Goal: Information Seeking & Learning: Check status

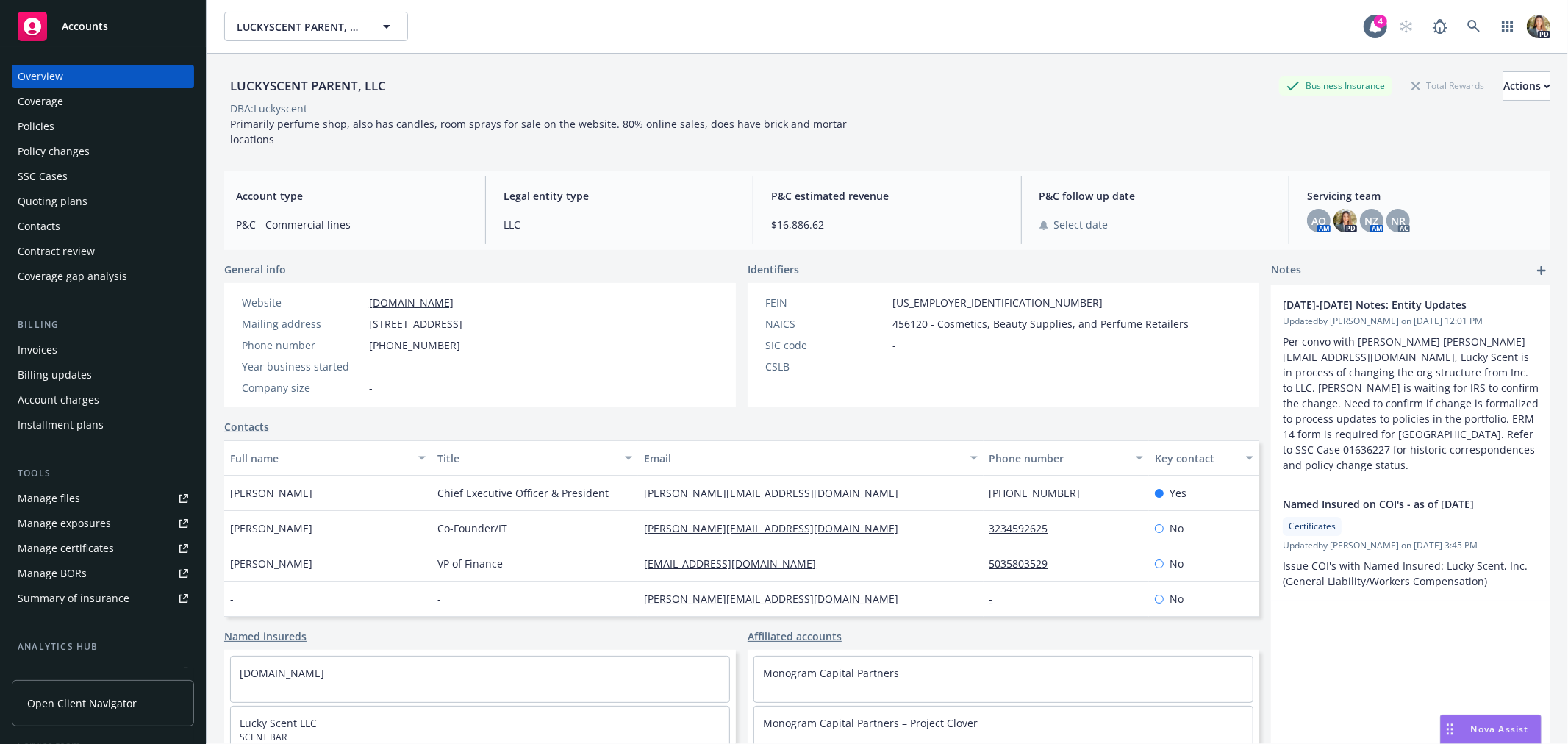
click at [1479, 730] on span "Nova Assist" at bounding box center [1499, 729] width 58 height 13
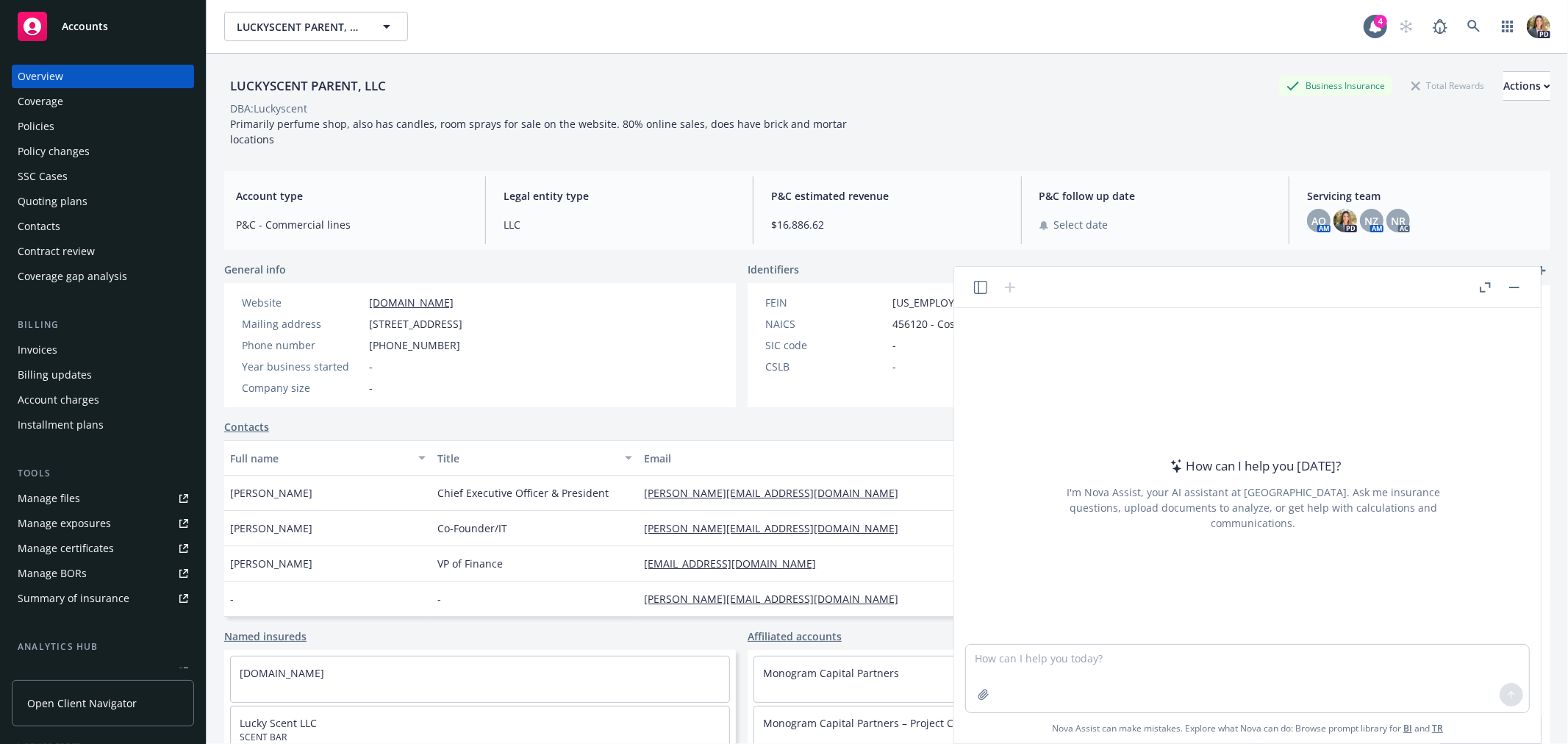
click at [985, 282] on icon "button" at bounding box center [981, 287] width 13 height 13
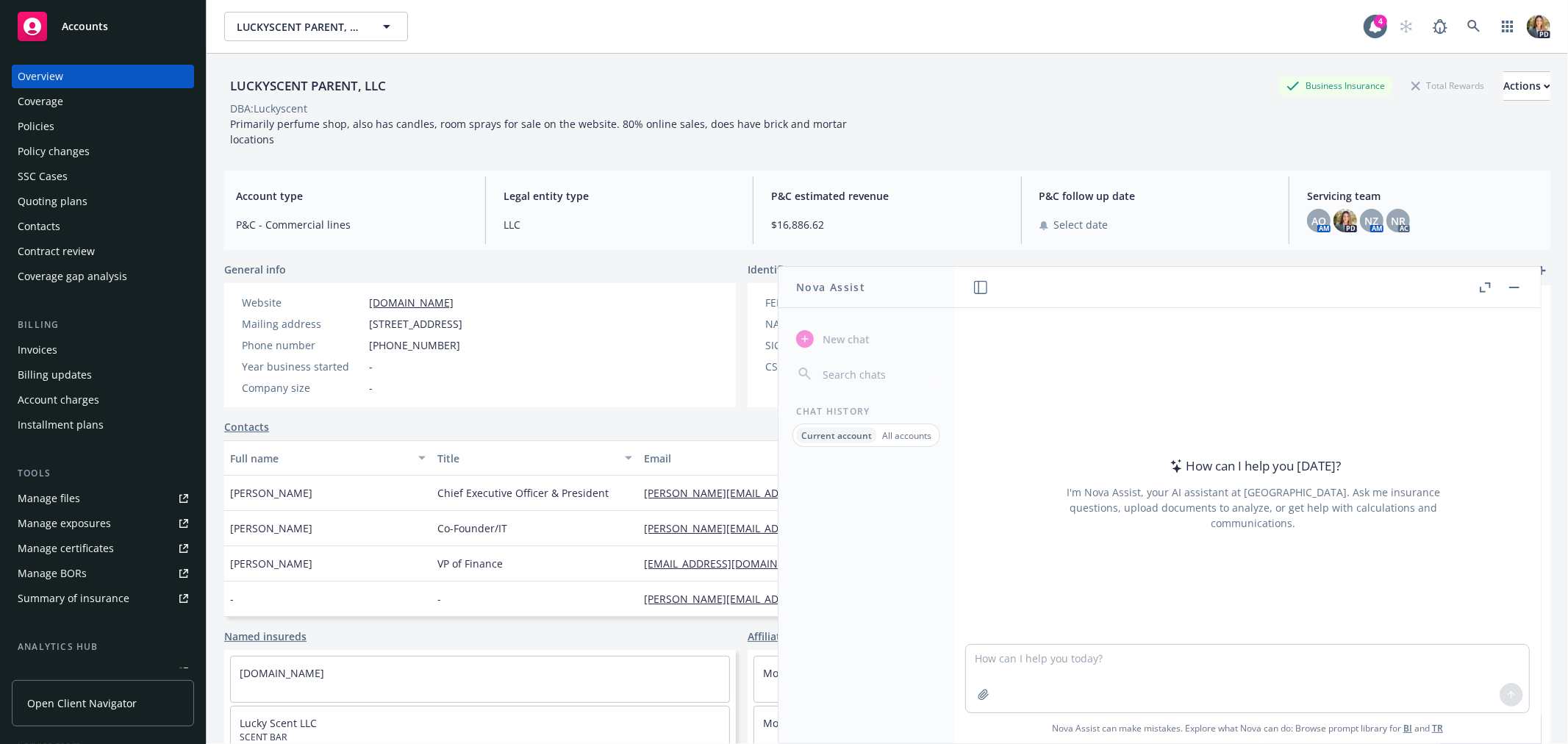
click at [887, 438] on p "All accounts" at bounding box center [906, 435] width 49 height 13
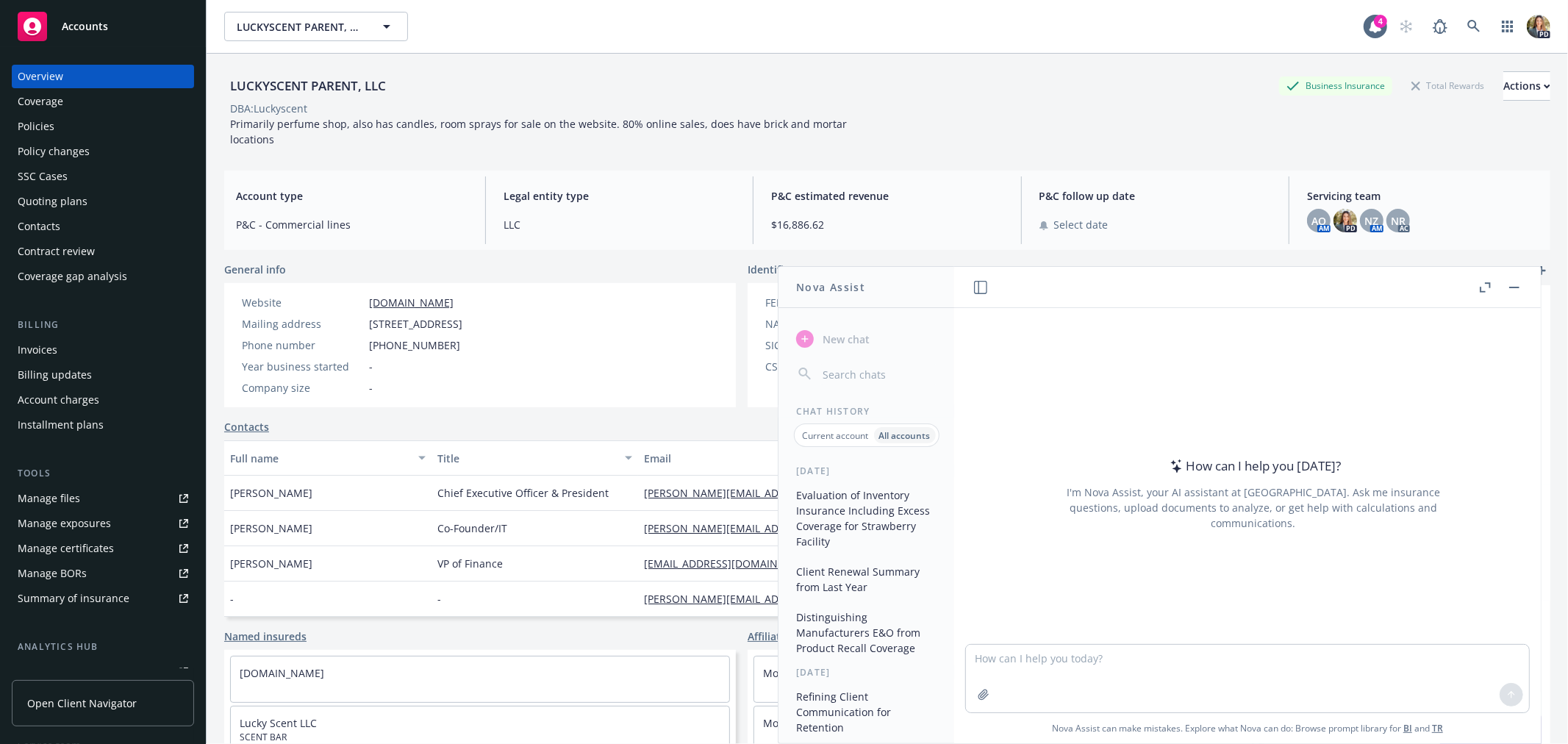
click at [870, 570] on button "Client Renewal Summary from Last Year" at bounding box center [866, 579] width 152 height 39
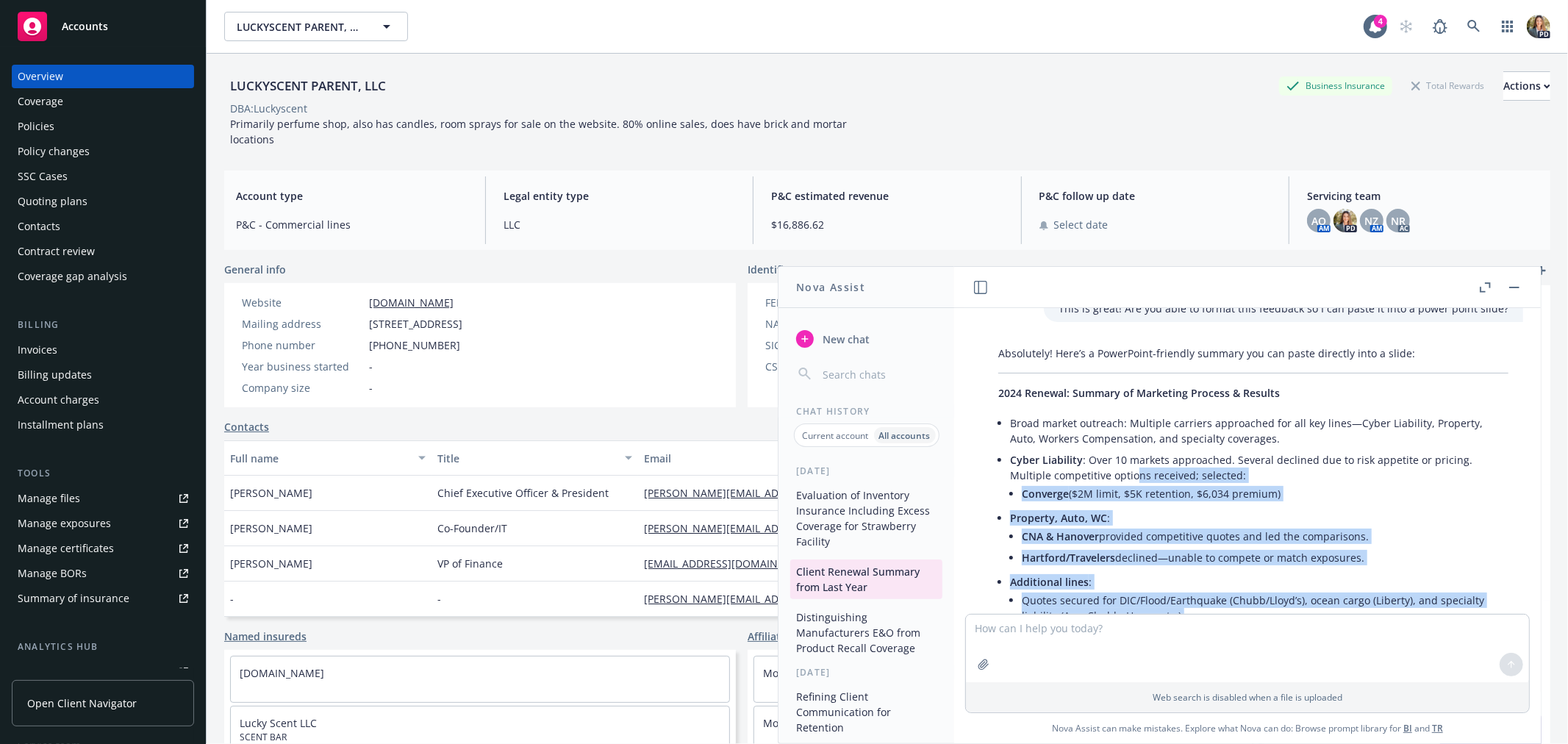
scroll to position [488, 0]
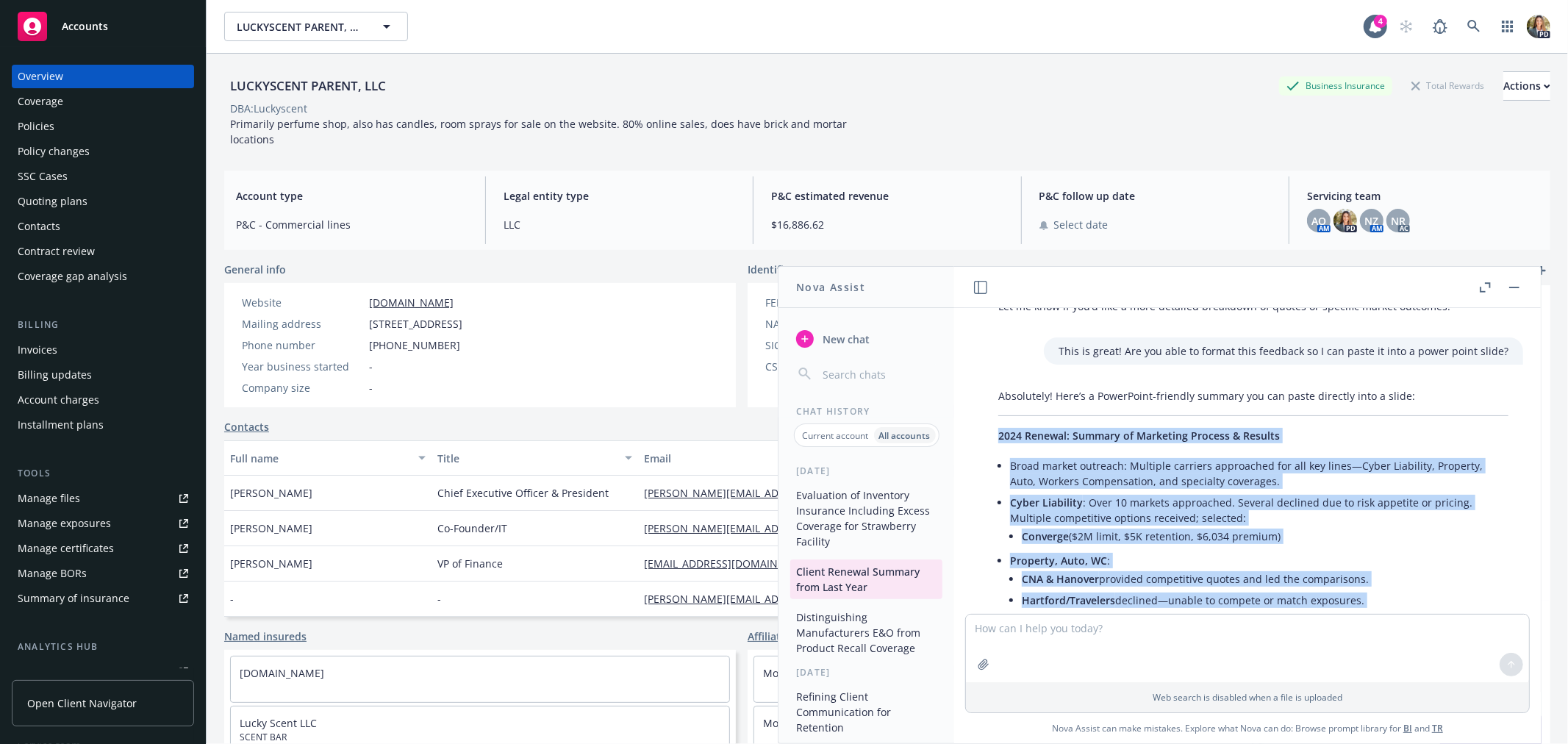
drag, startPoint x: 1384, startPoint y: 515, endPoint x: 998, endPoint y: 432, distance: 394.8
click at [998, 432] on div "Absolutely! Here’s a PowerPoint-friendly summary you can paste directly into a …" at bounding box center [1253, 602] width 539 height 442
copy div "2024 Renewal: Summary of Marketing Process & Results Broad market outreach: Mul…"
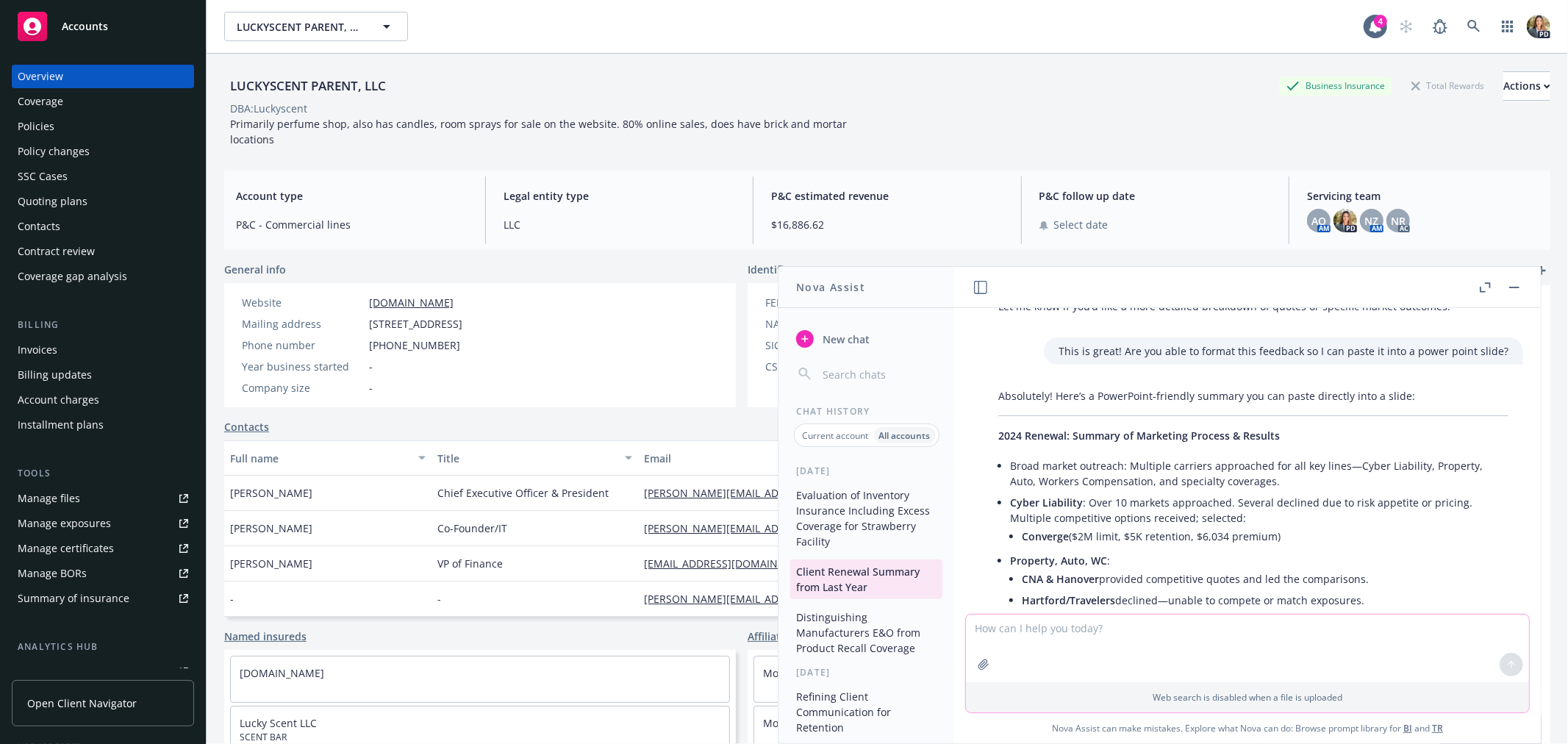
click at [1160, 647] on textarea at bounding box center [1247, 648] width 563 height 68
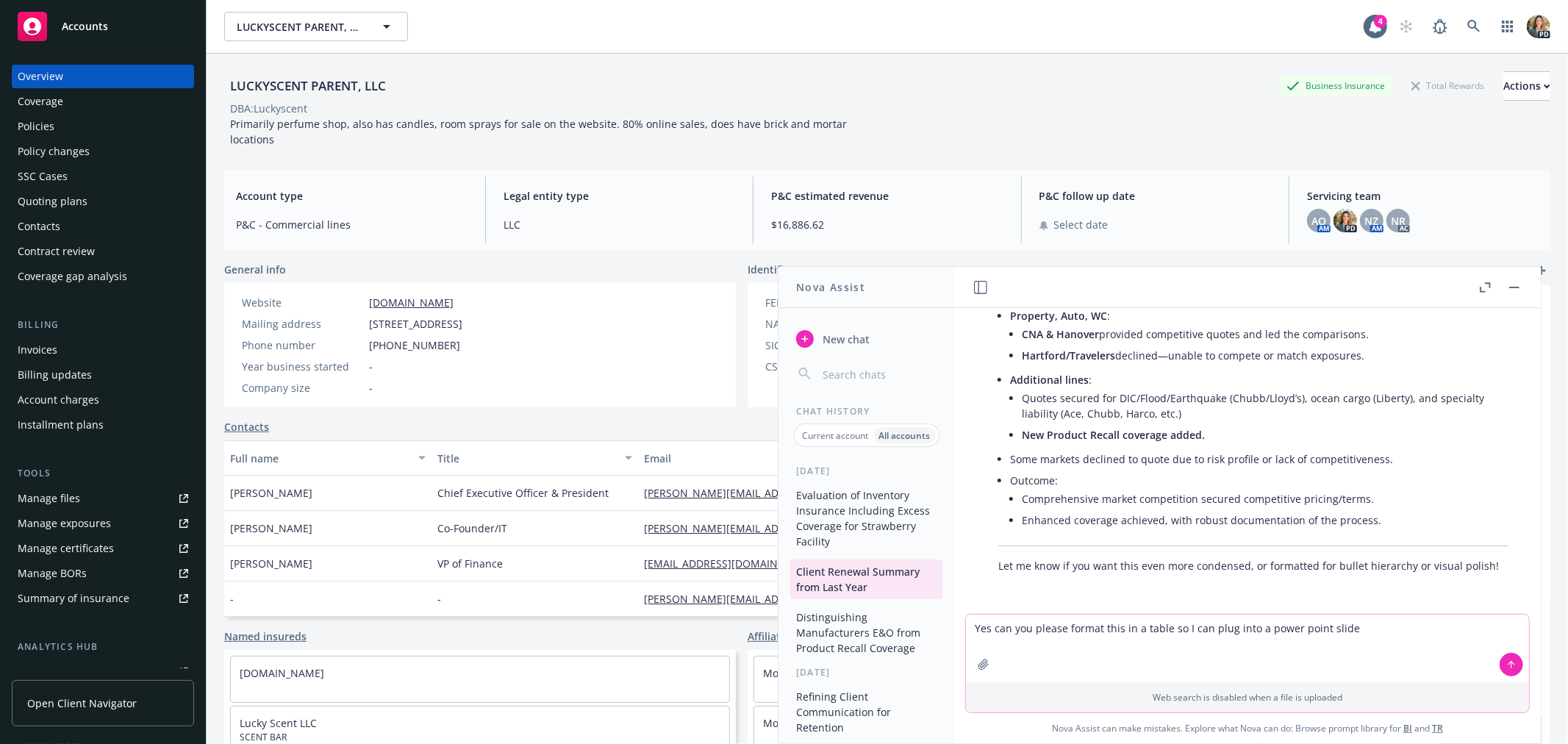
type textarea "Yes can you please format this in a table so I can plug into a power point slid…"
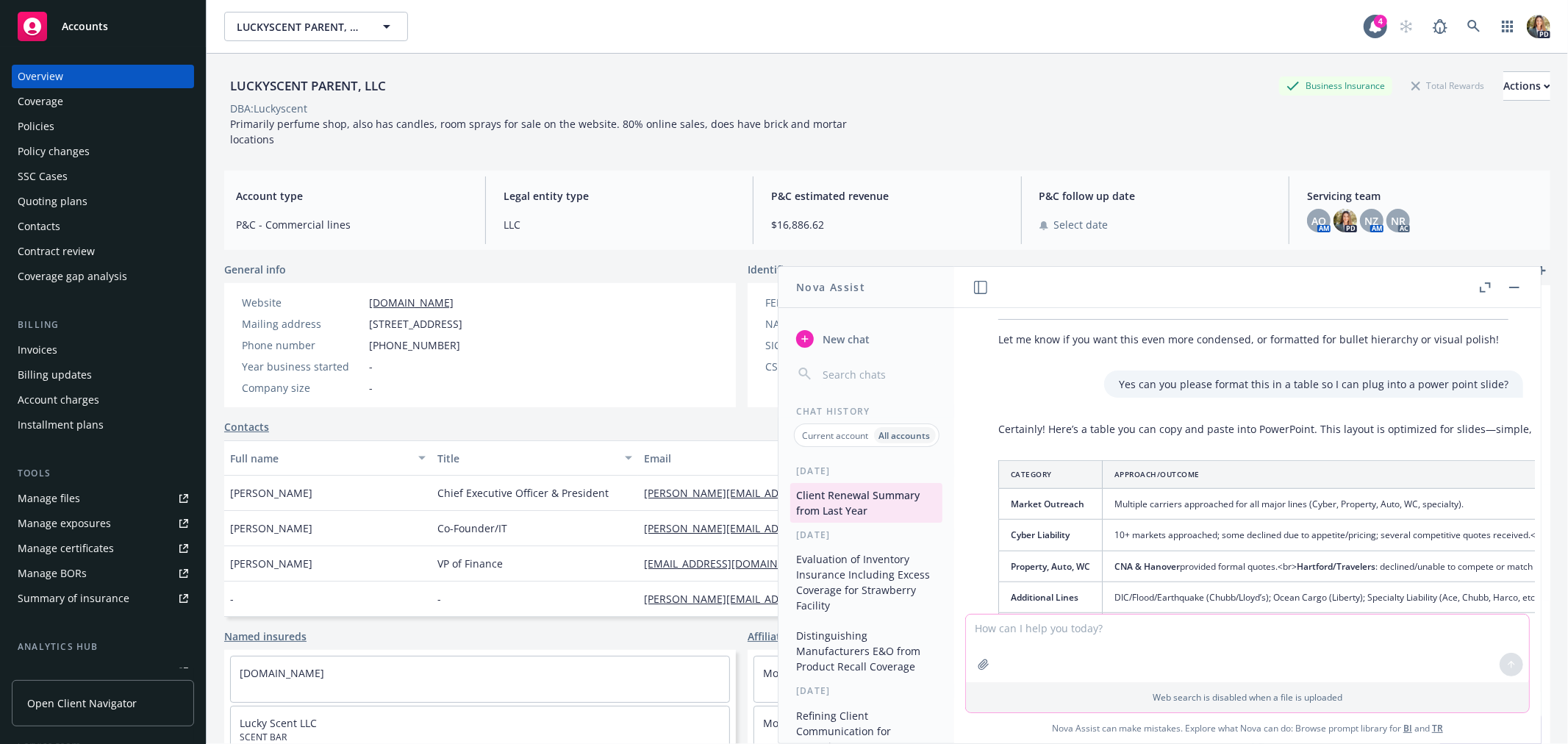
scroll to position [965, 0]
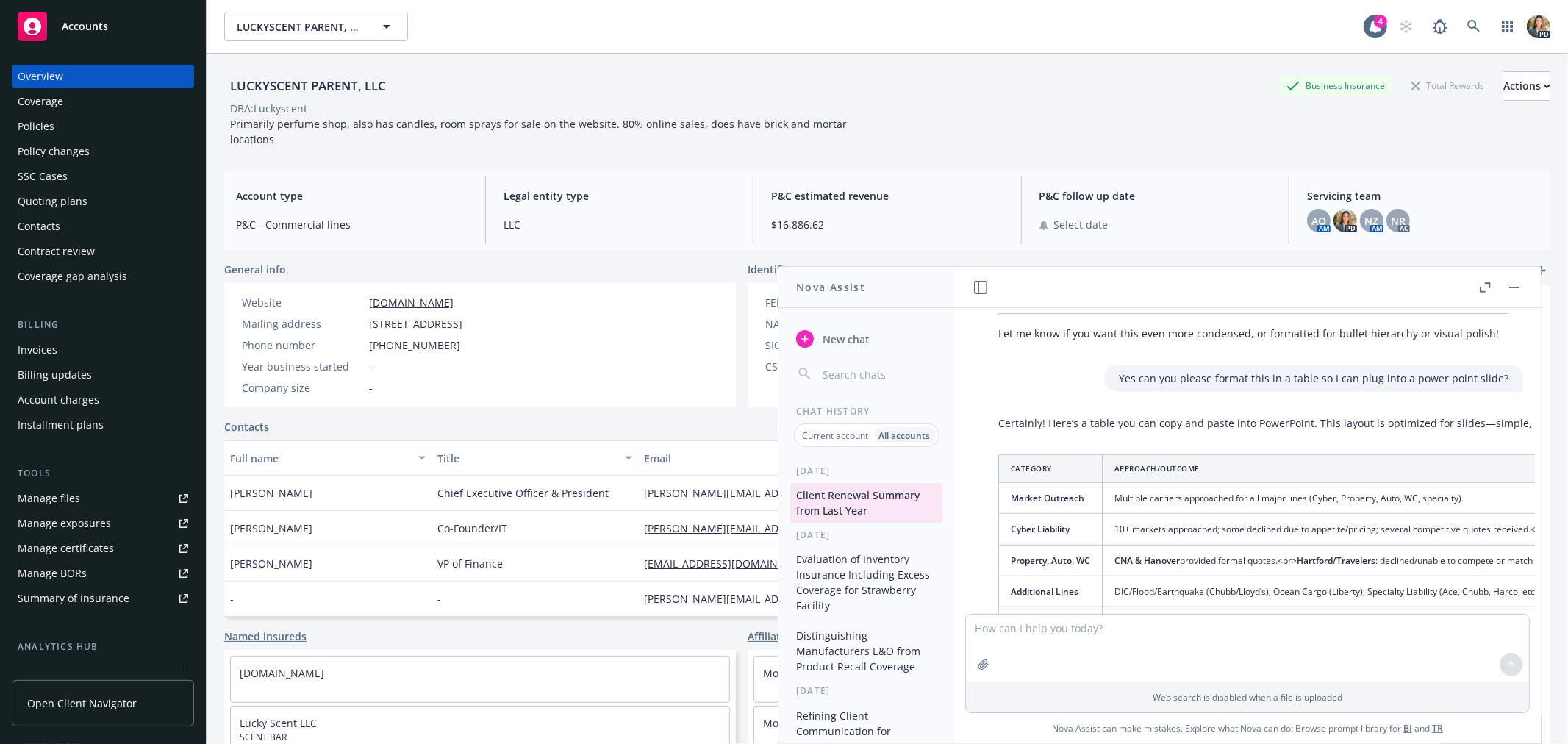
click at [1004, 464] on th "Category" at bounding box center [1051, 468] width 104 height 28
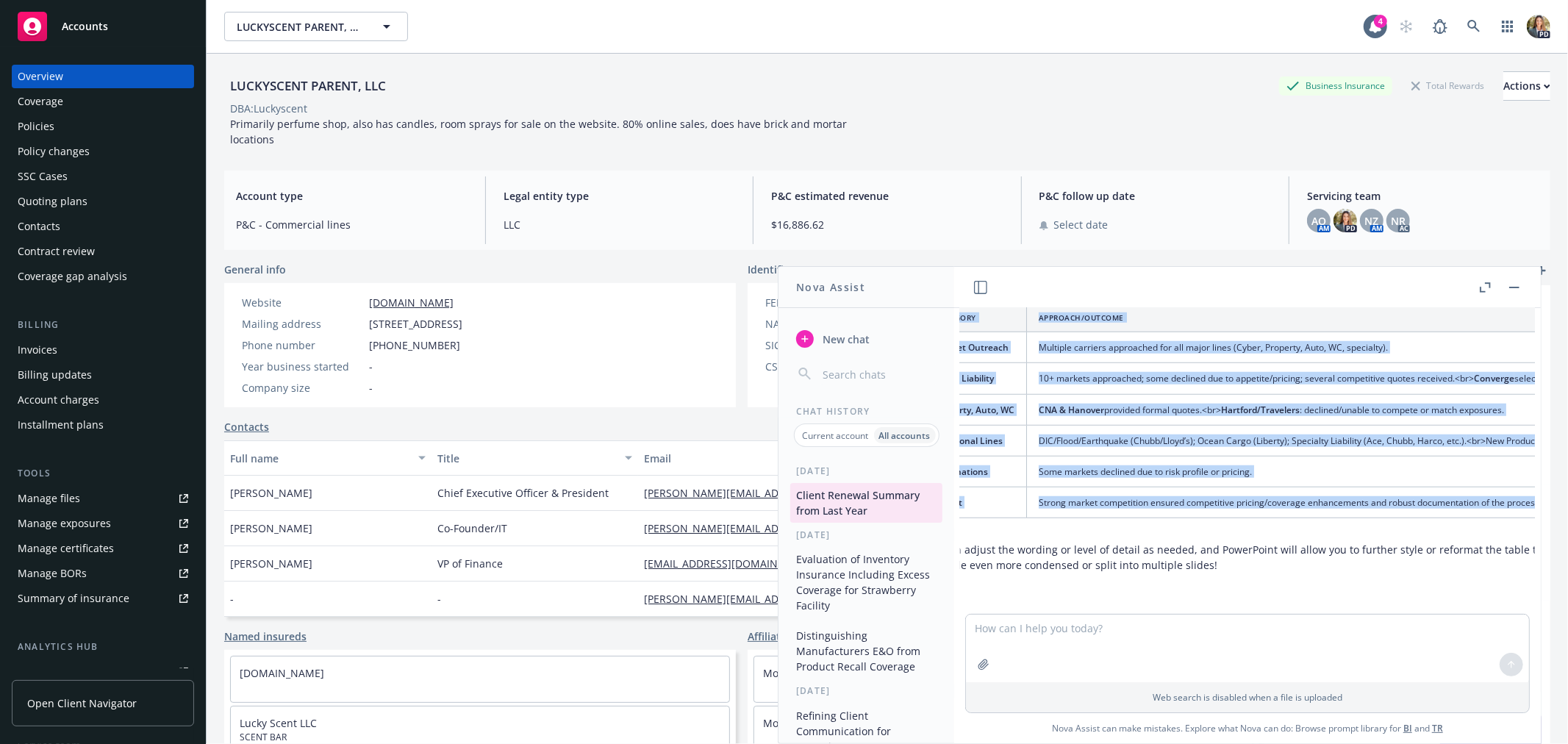
scroll to position [1129, 313]
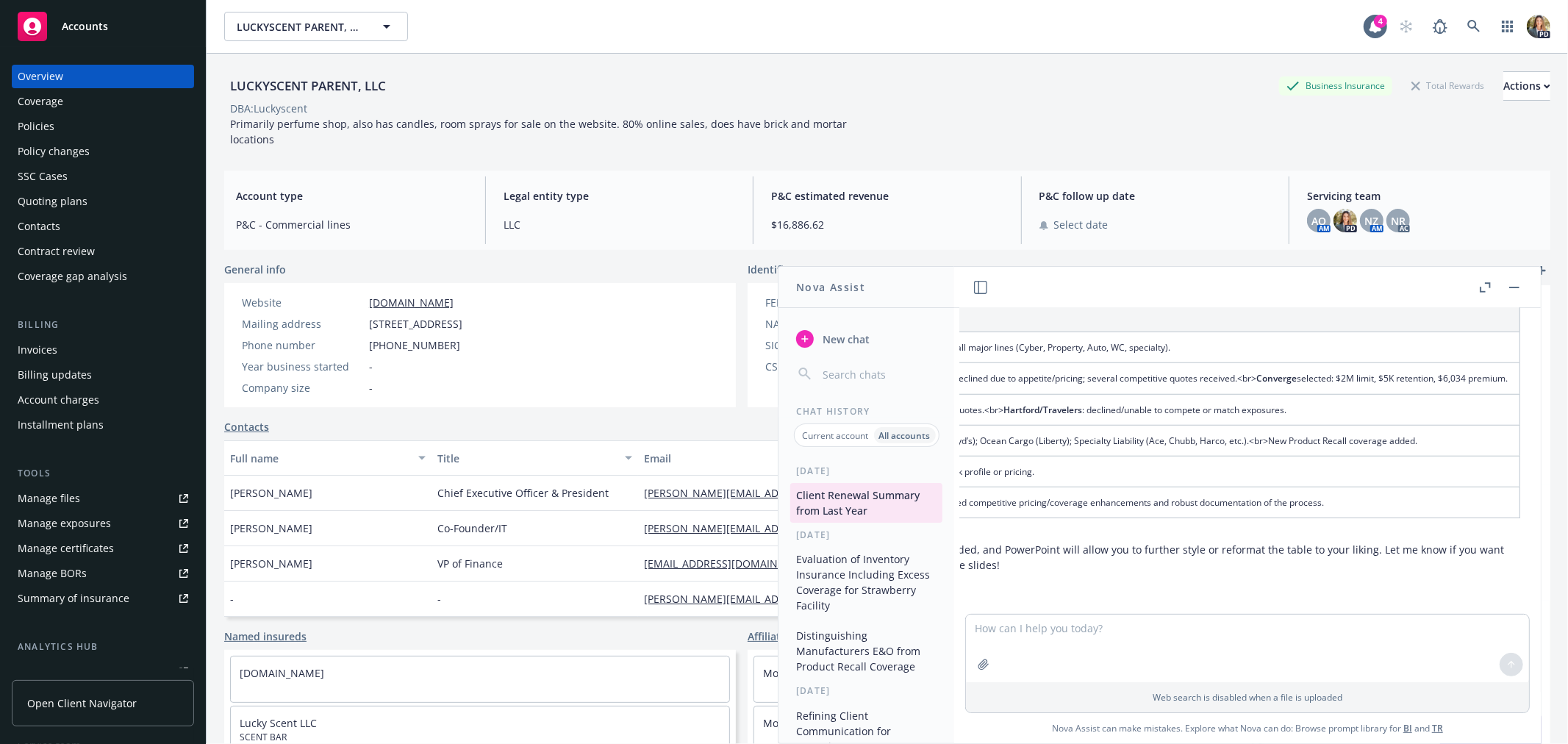
drag, startPoint x: 998, startPoint y: 452, endPoint x: 1540, endPoint y: 485, distance: 543.0
click at [1540, 485] on div "Nova Assist New chat Chat History Current account All accounts [DATE] Client Re…" at bounding box center [1247, 505] width 588 height 478
click at [1086, 638] on textarea at bounding box center [1247, 648] width 563 height 68
type textarea "Can you summarize this report in a table format to highlight the YOY change fro…"
click at [986, 668] on icon "button" at bounding box center [983, 664] width 12 height 12
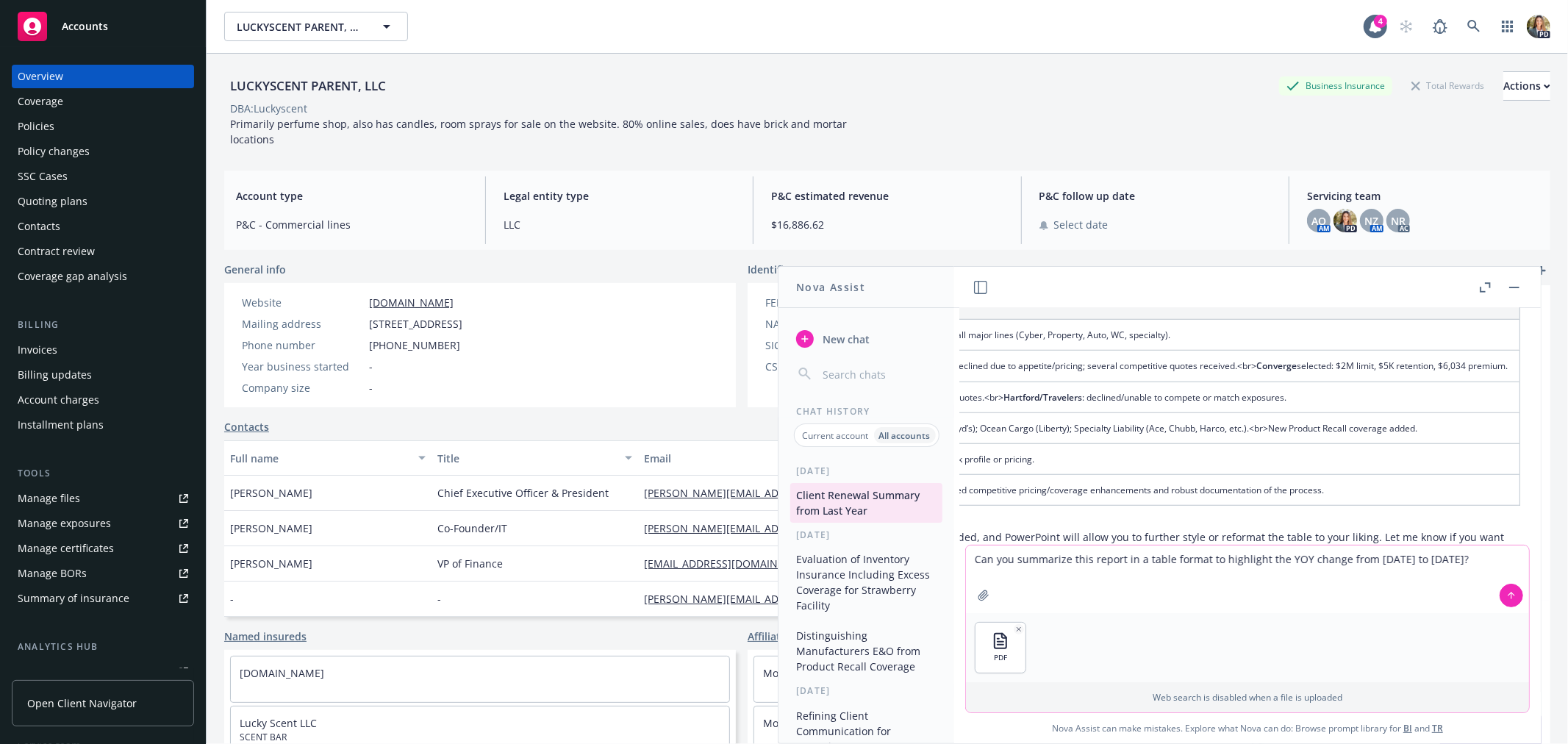
click at [1515, 593] on icon at bounding box center [1511, 596] width 10 height 10
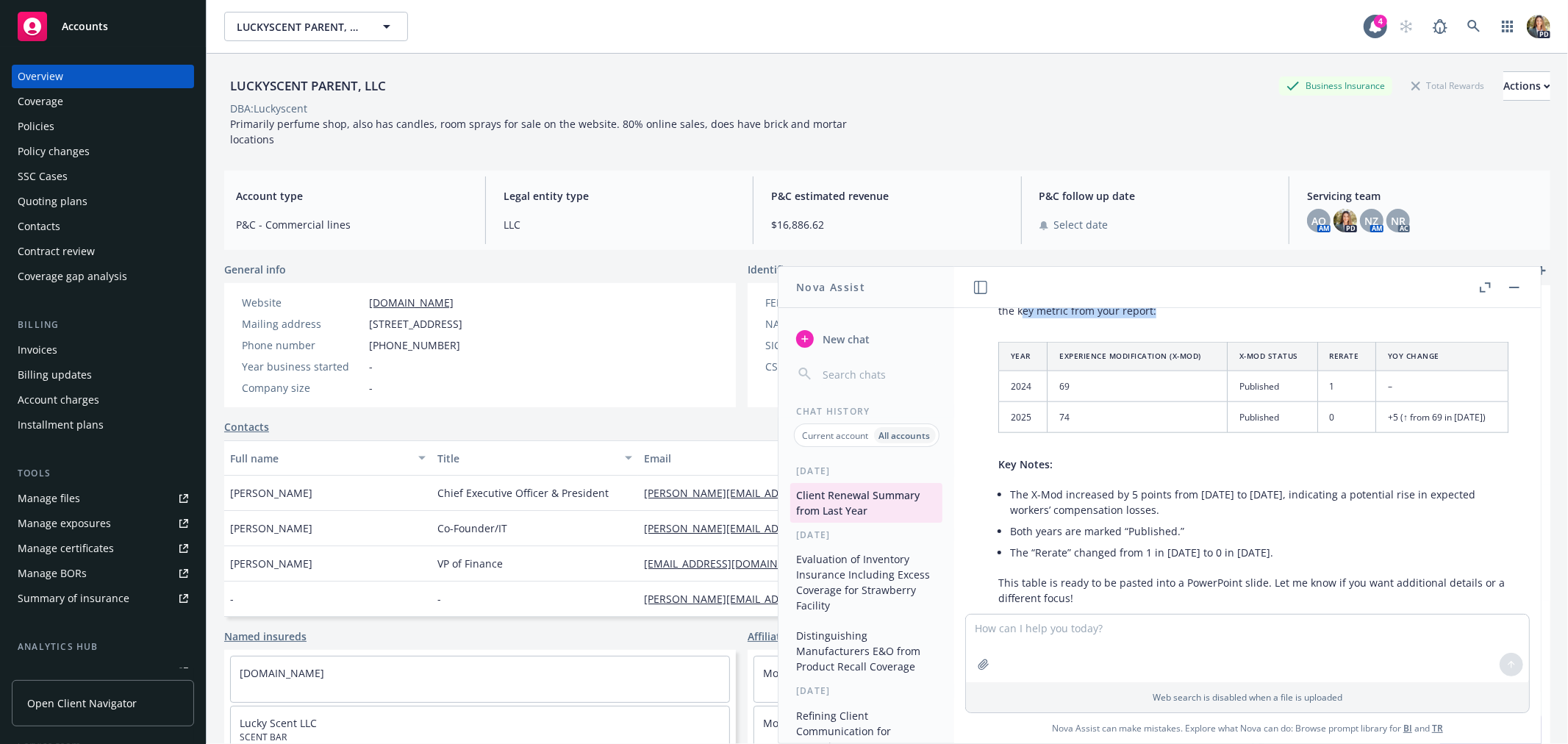
scroll to position [1456, 0]
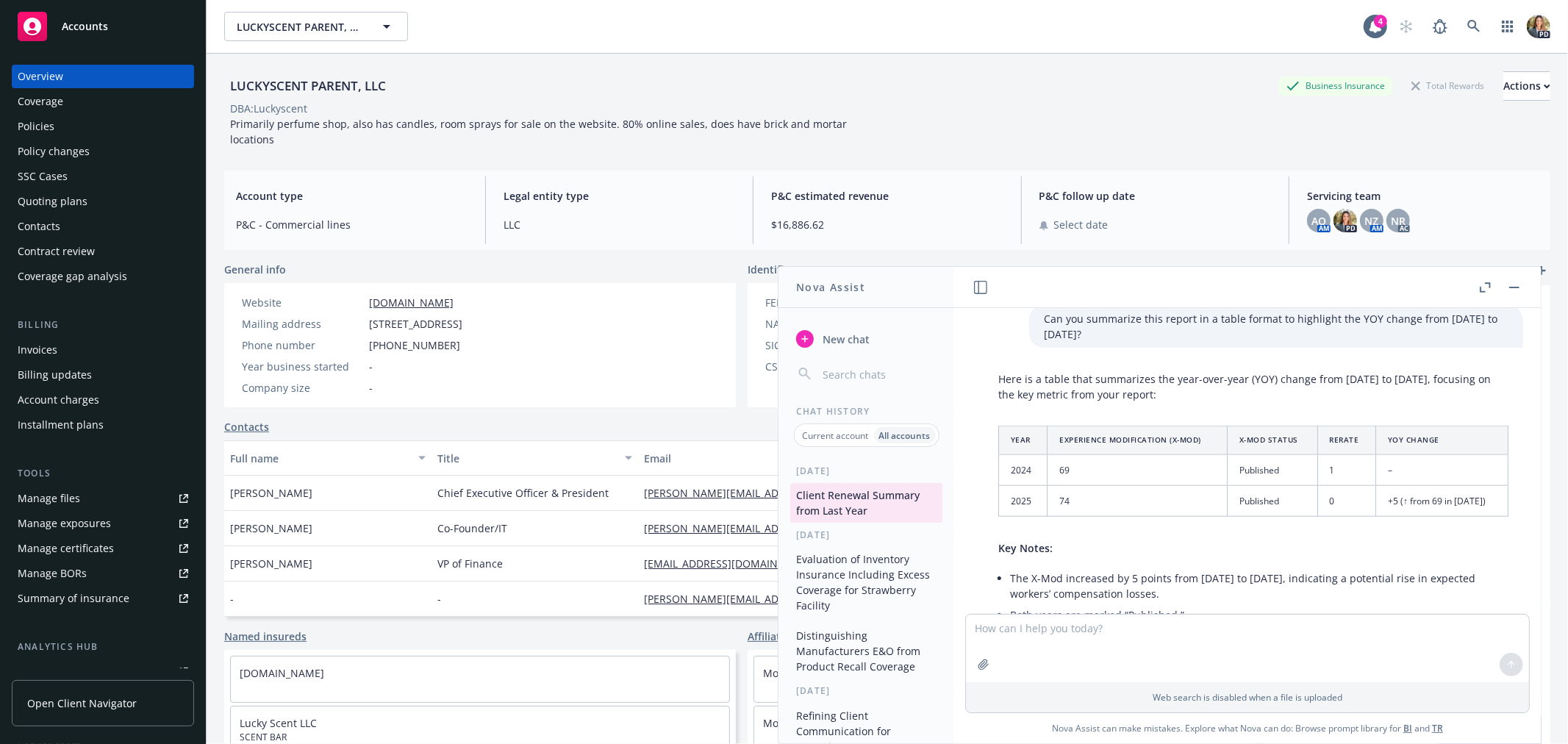
drag, startPoint x: 1505, startPoint y: 379, endPoint x: 997, endPoint y: 407, distance: 508.8
click at [997, 407] on div "Here is a table that summarizes the year-over-year (YOY) change from [DATE] to …" at bounding box center [1253, 530] width 539 height 330
click at [100, 24] on span "Accounts" at bounding box center [85, 27] width 46 height 12
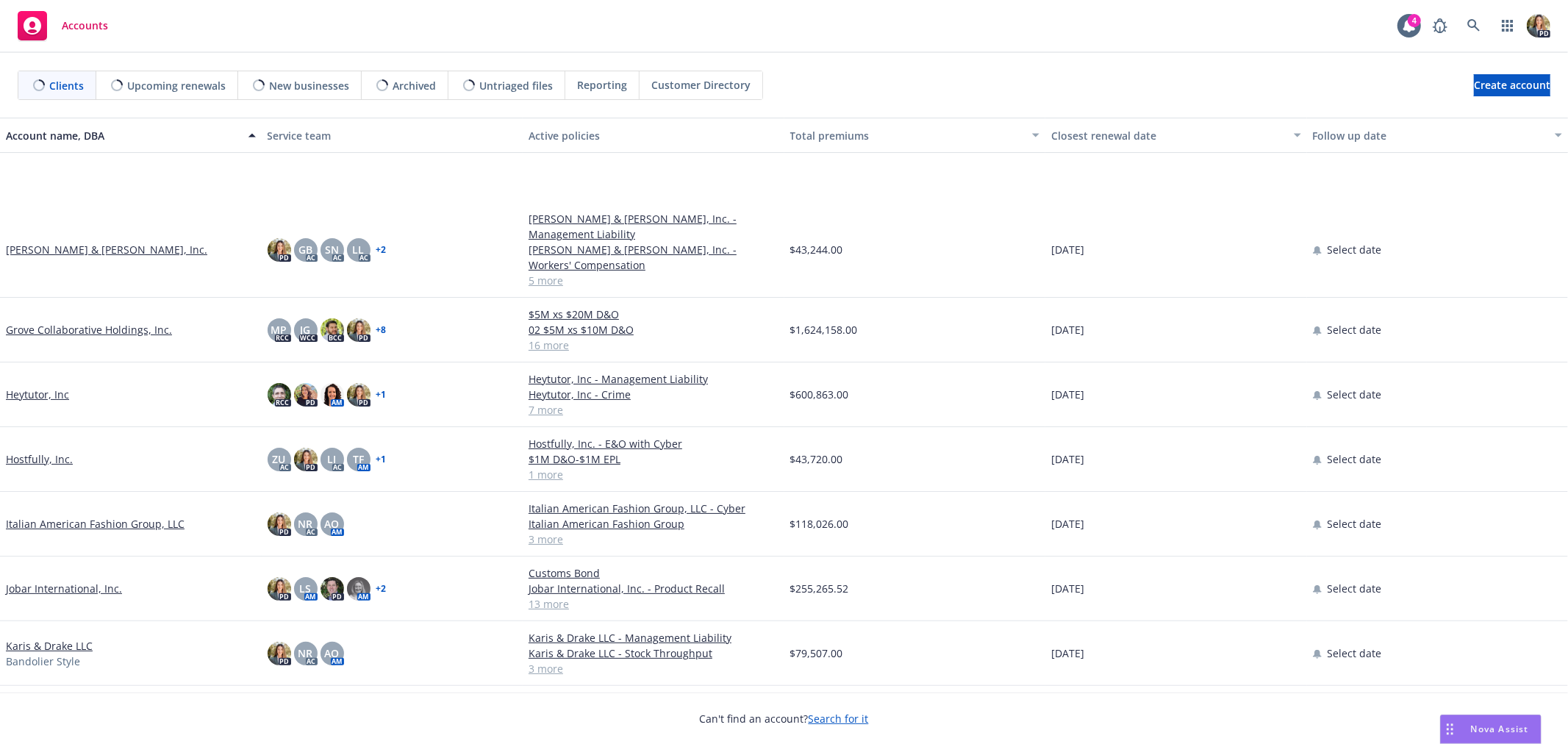
scroll to position [489, 0]
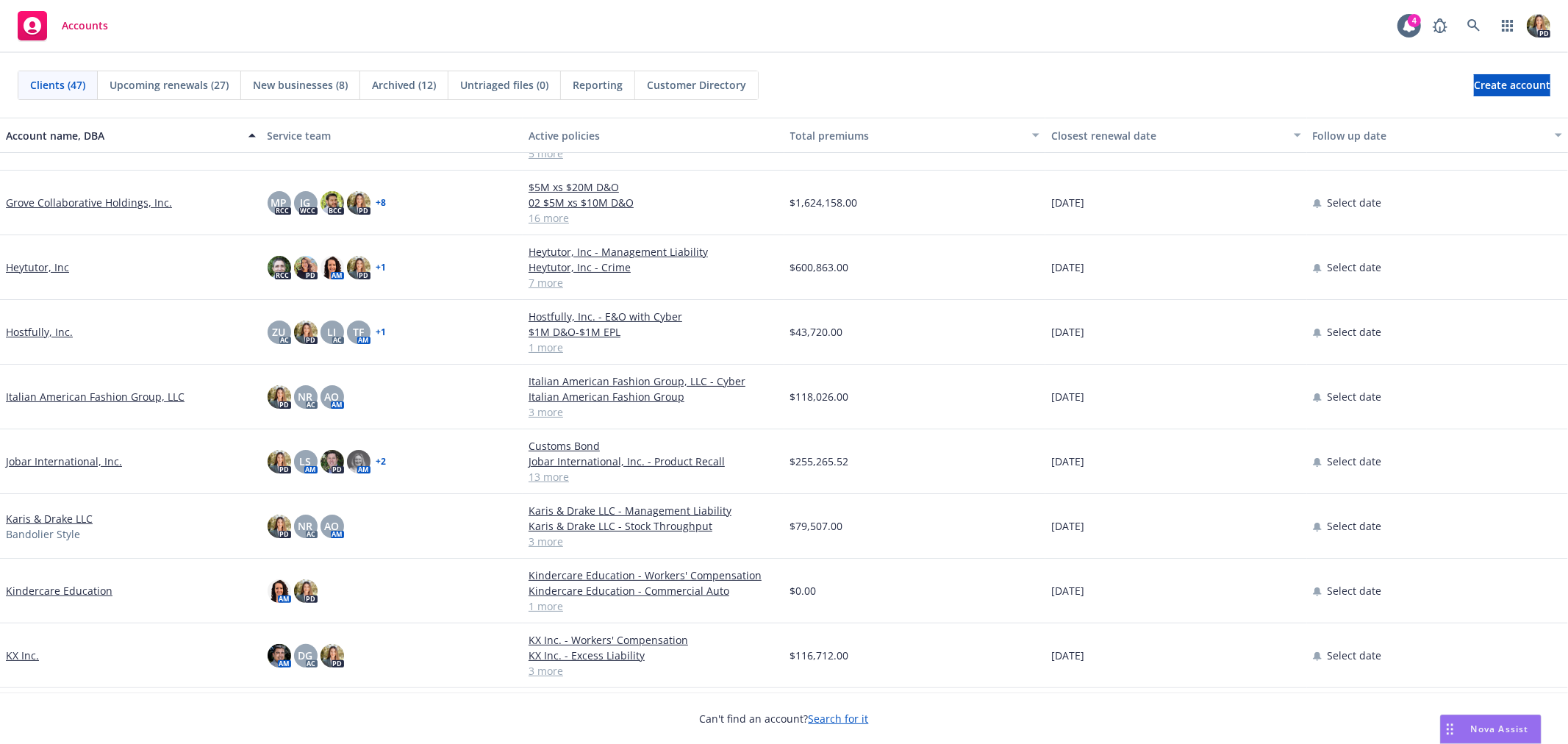
click at [69, 453] on link "Jobar International, Inc." at bounding box center [64, 461] width 116 height 15
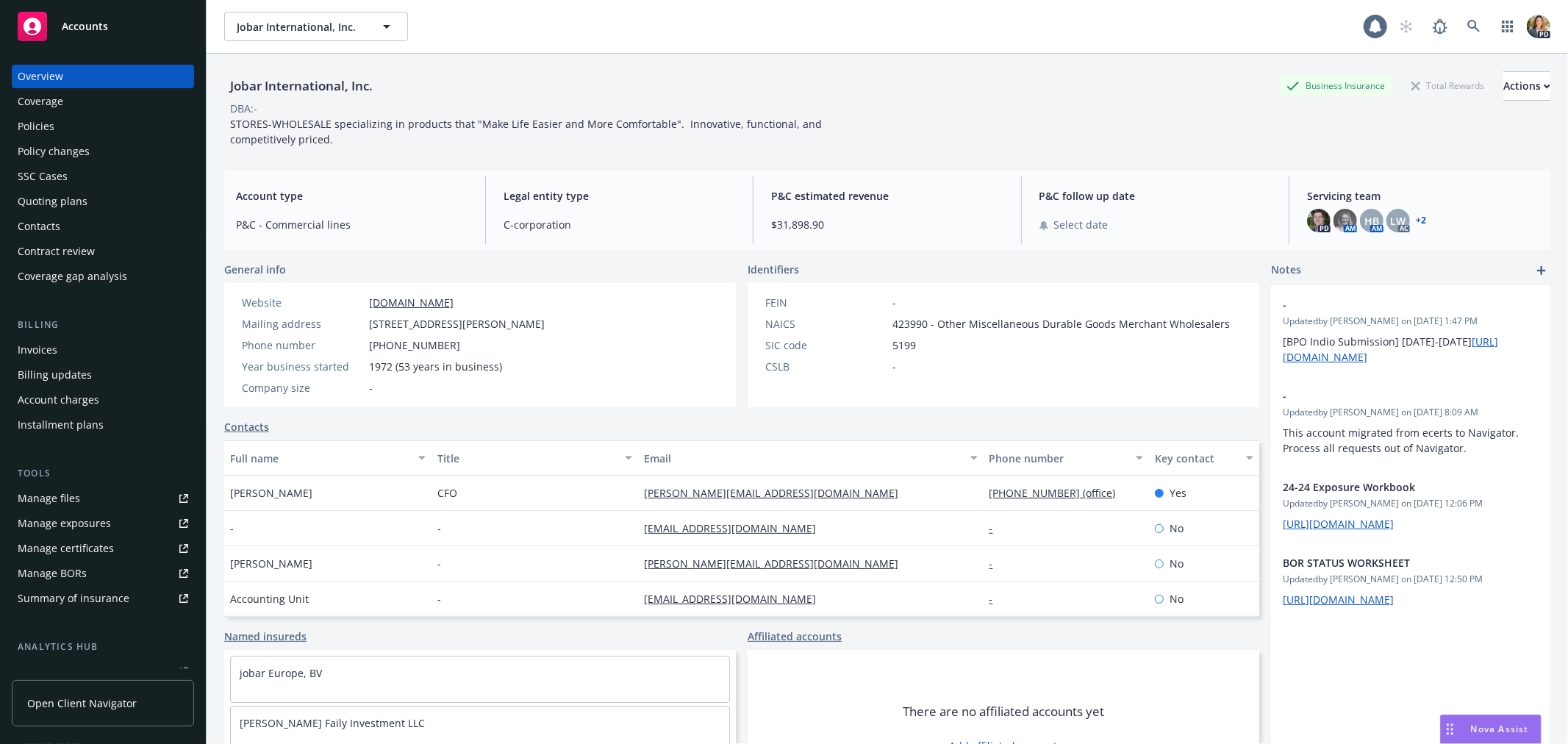
click at [61, 128] on div "Policies" at bounding box center [103, 127] width 171 height 23
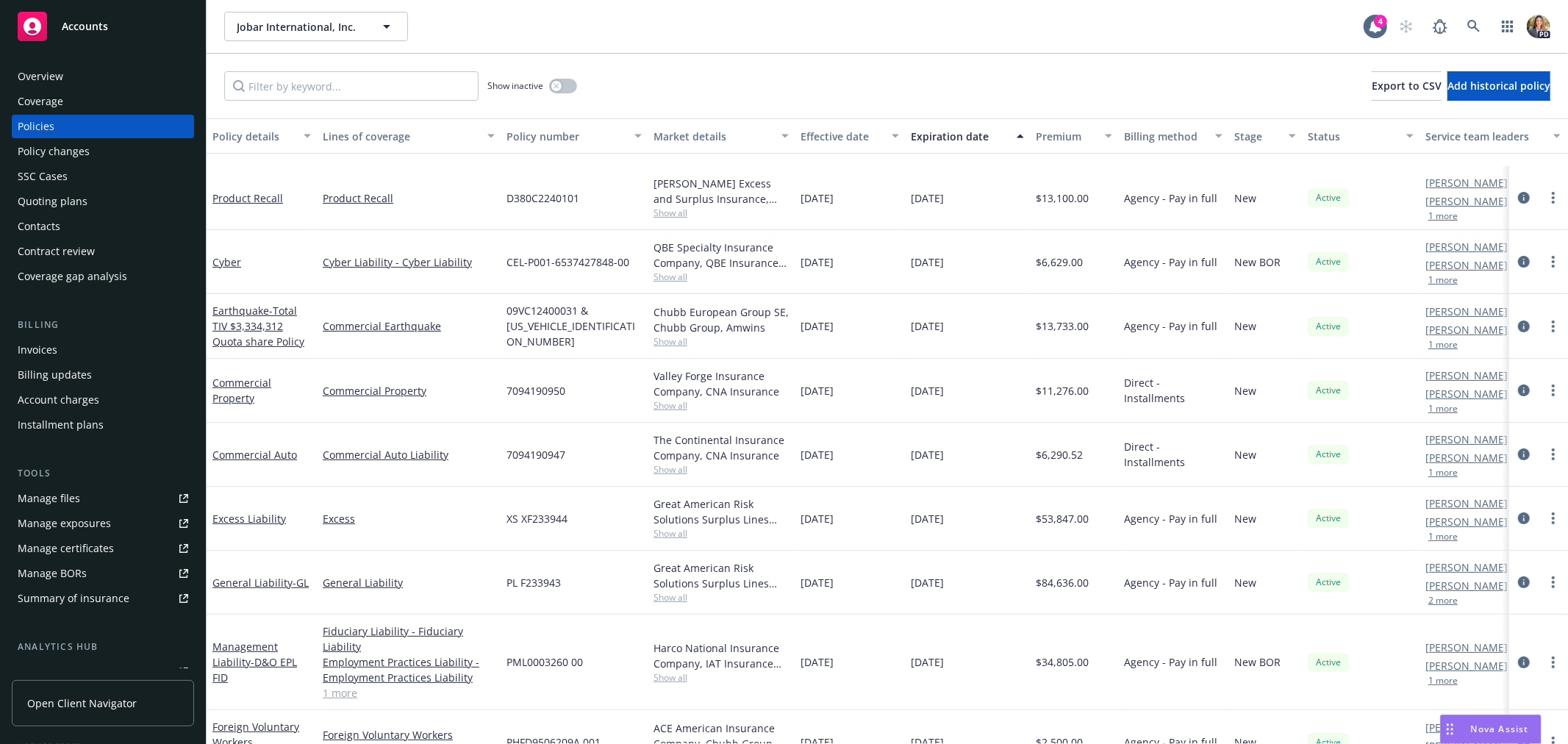
scroll to position [163, 0]
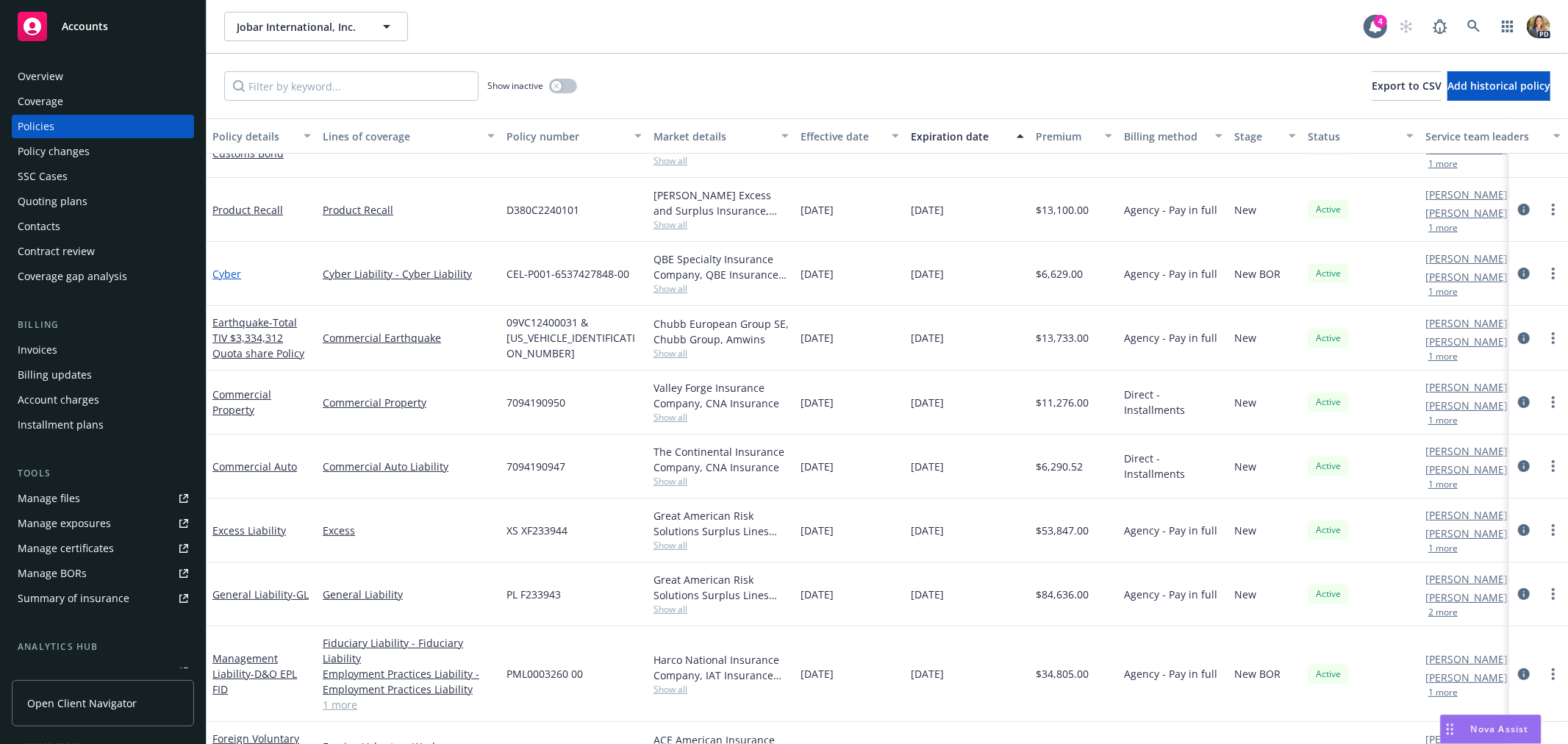
click at [228, 268] on link "Cyber" at bounding box center [227, 274] width 28 height 14
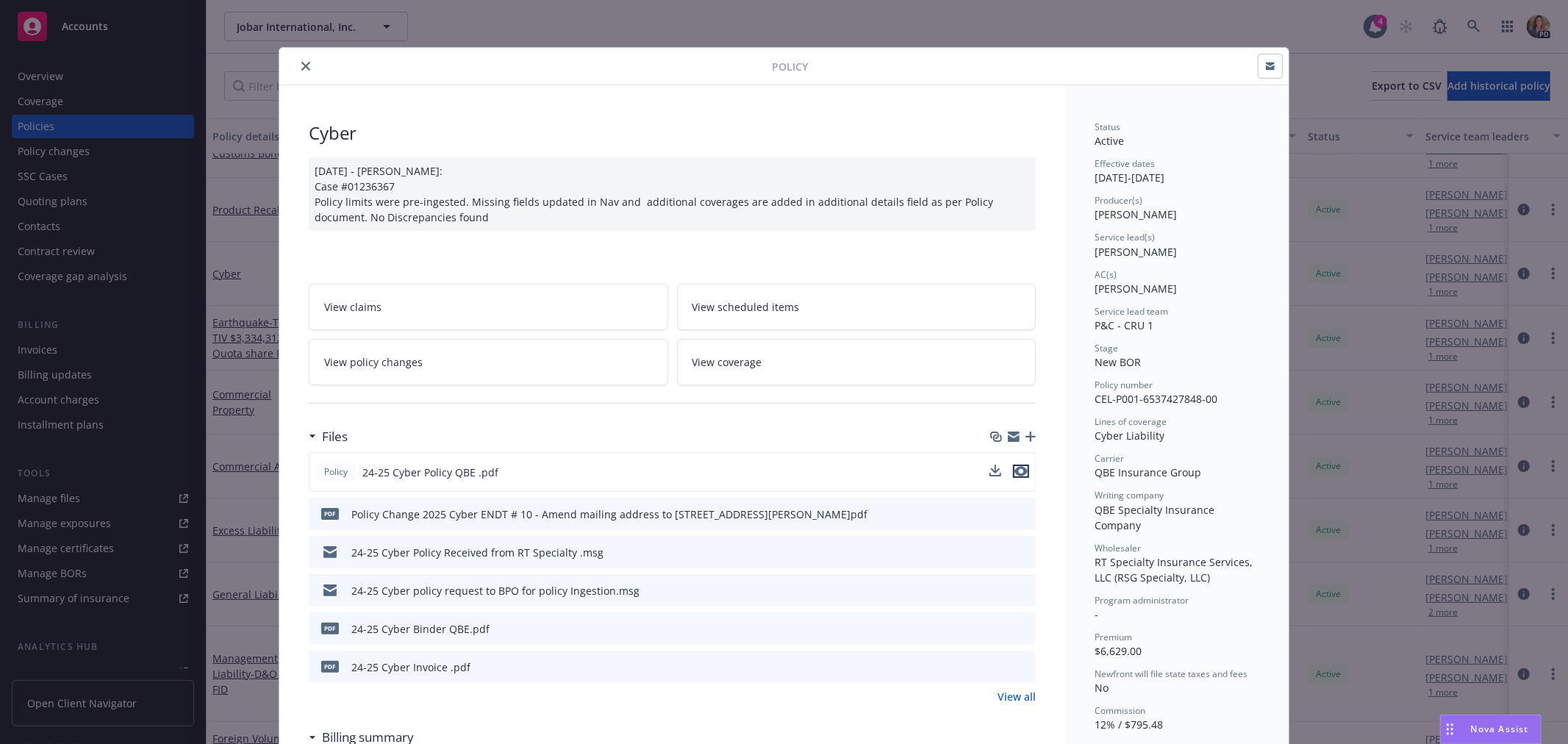
click at [1016, 469] on icon "preview file" at bounding box center [1021, 471] width 13 height 10
click at [453, 37] on div "Policy Cyber [DATE] - [PERSON_NAME]: Case #01236367 Policy limits were pre-inge…" at bounding box center [784, 372] width 1568 height 744
click at [303, 67] on icon "close" at bounding box center [306, 66] width 9 height 9
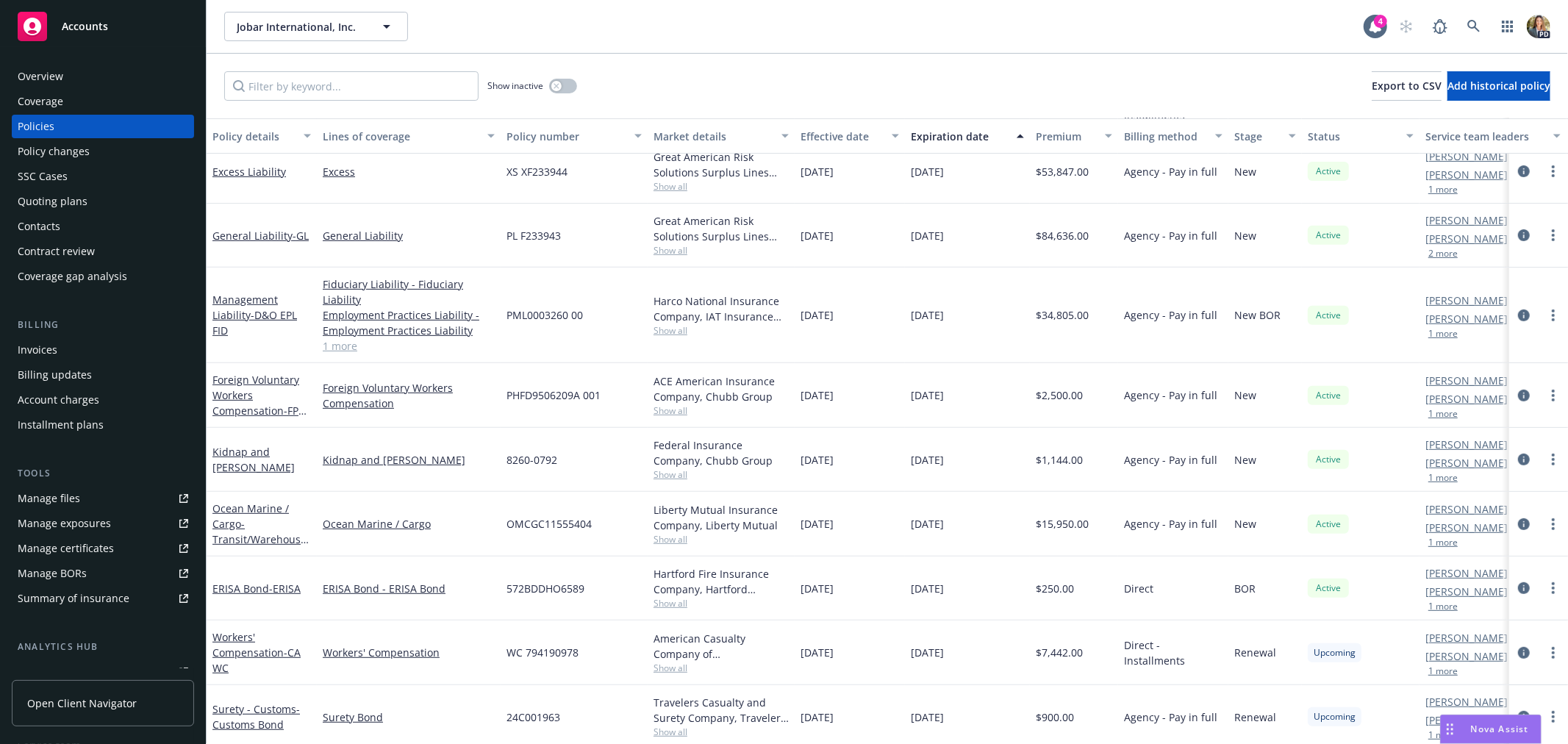
scroll to position [508, 0]
click at [241, 496] on link "Ocean Marine / Cargo - Transit/Warehouse & War" at bounding box center [260, 526] width 94 height 60
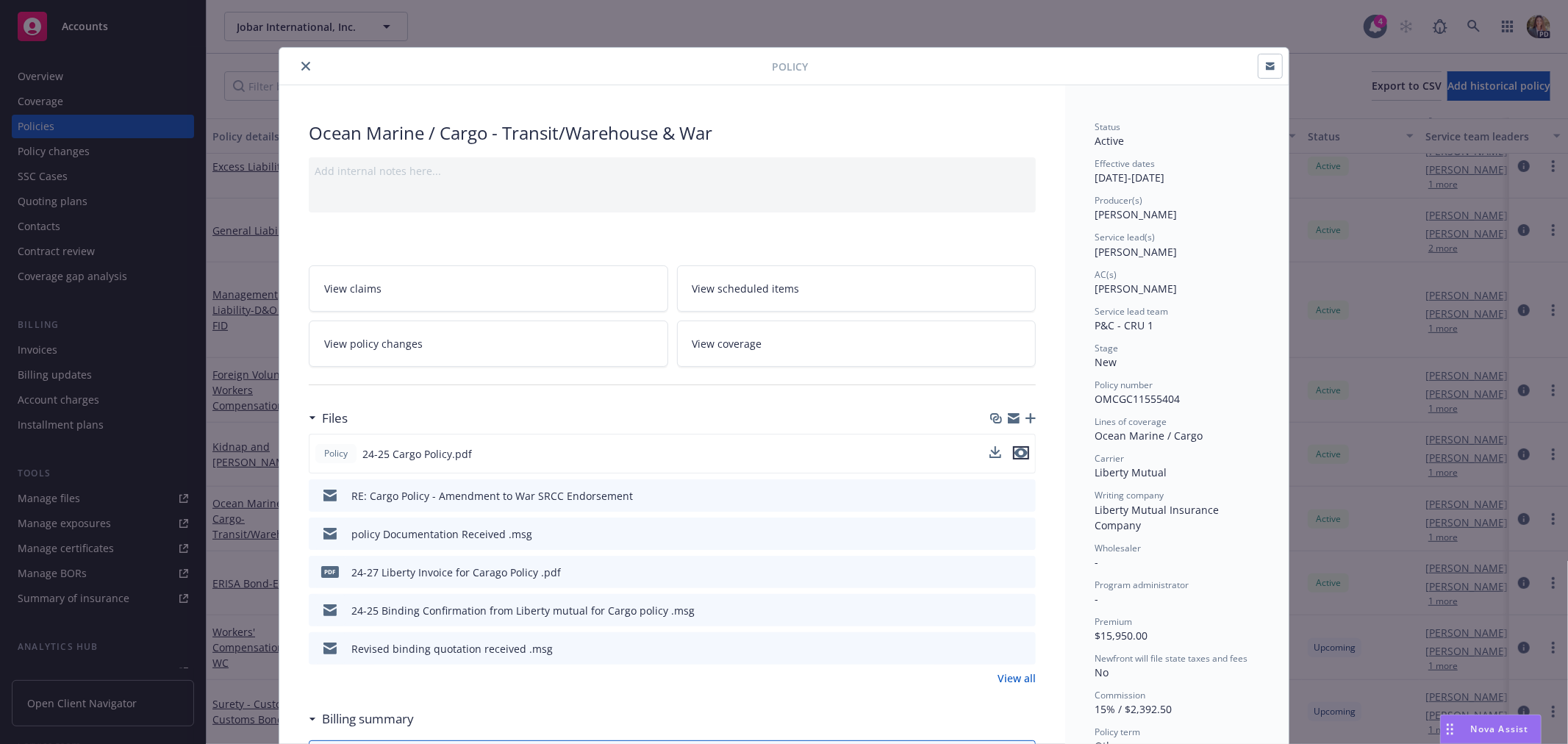
click at [1014, 456] on icon "preview file" at bounding box center [1021, 452] width 13 height 10
click at [297, 60] on button "close" at bounding box center [306, 65] width 18 height 18
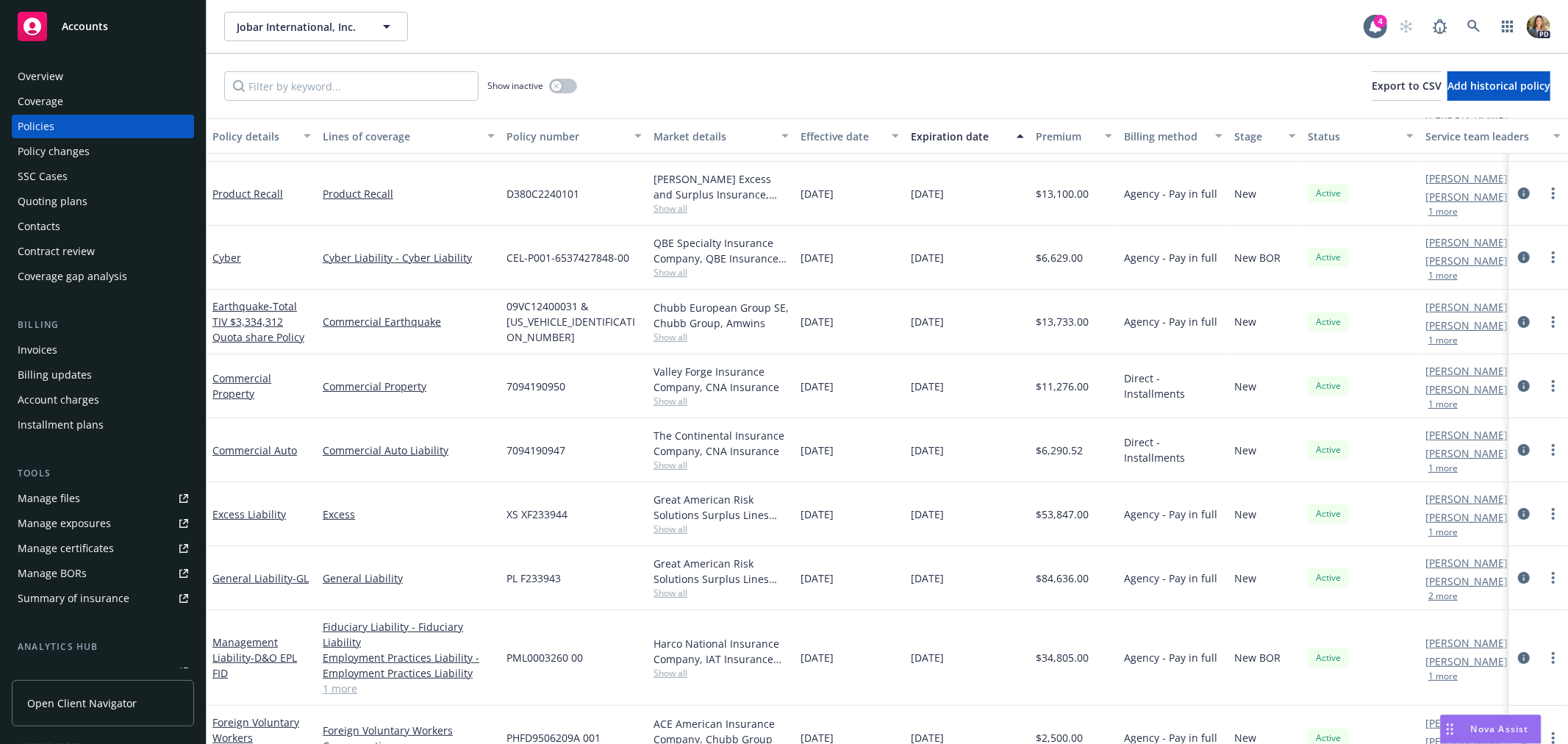
scroll to position [99, 0]
